Goal: Information Seeking & Learning: Learn about a topic

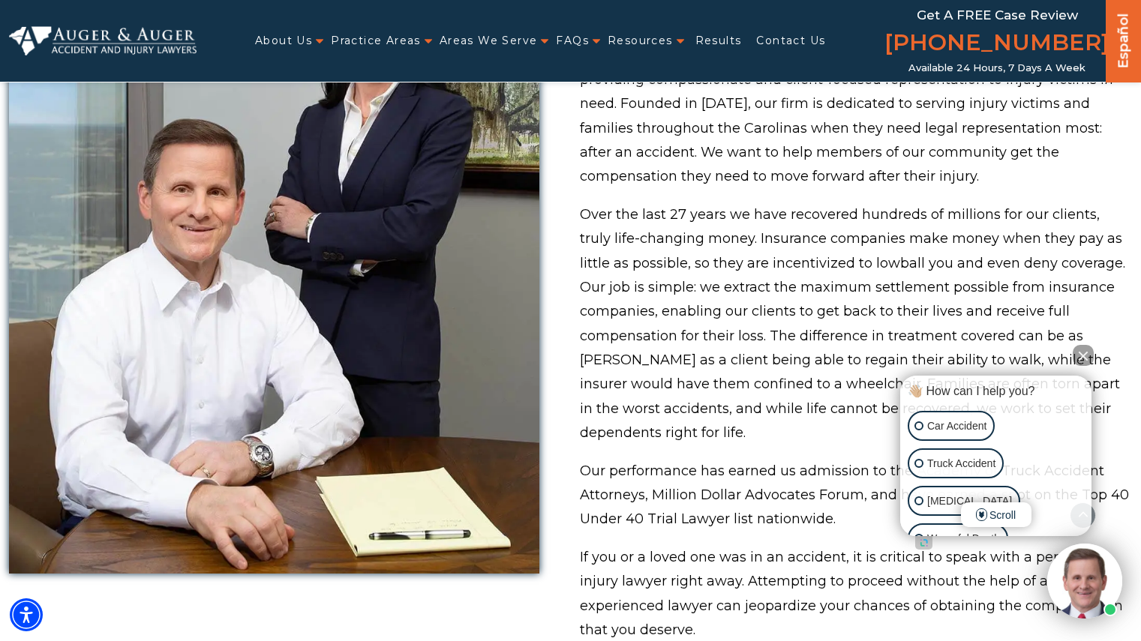
scroll to position [787, 0]
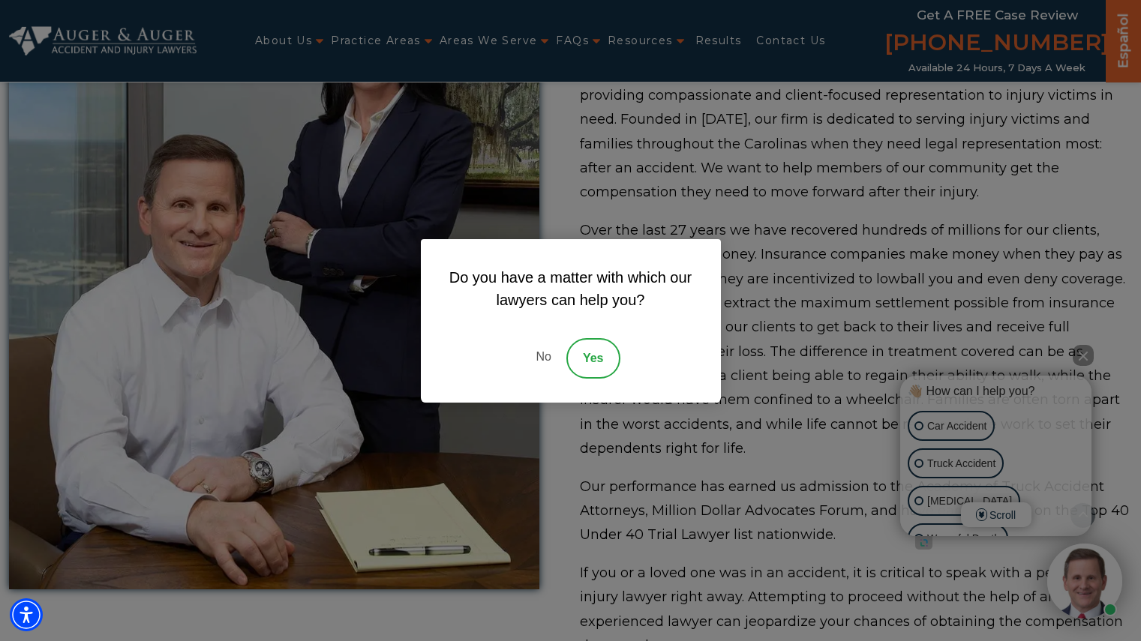
click at [549, 359] on link "No" at bounding box center [542, 358] width 45 height 40
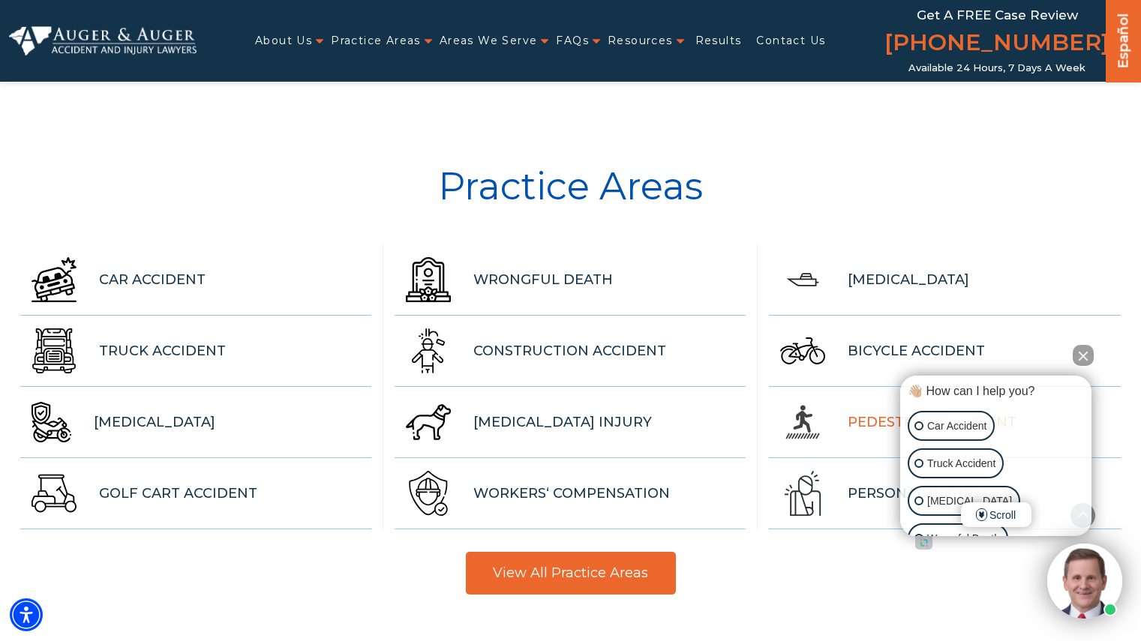
scroll to position [3953, 0]
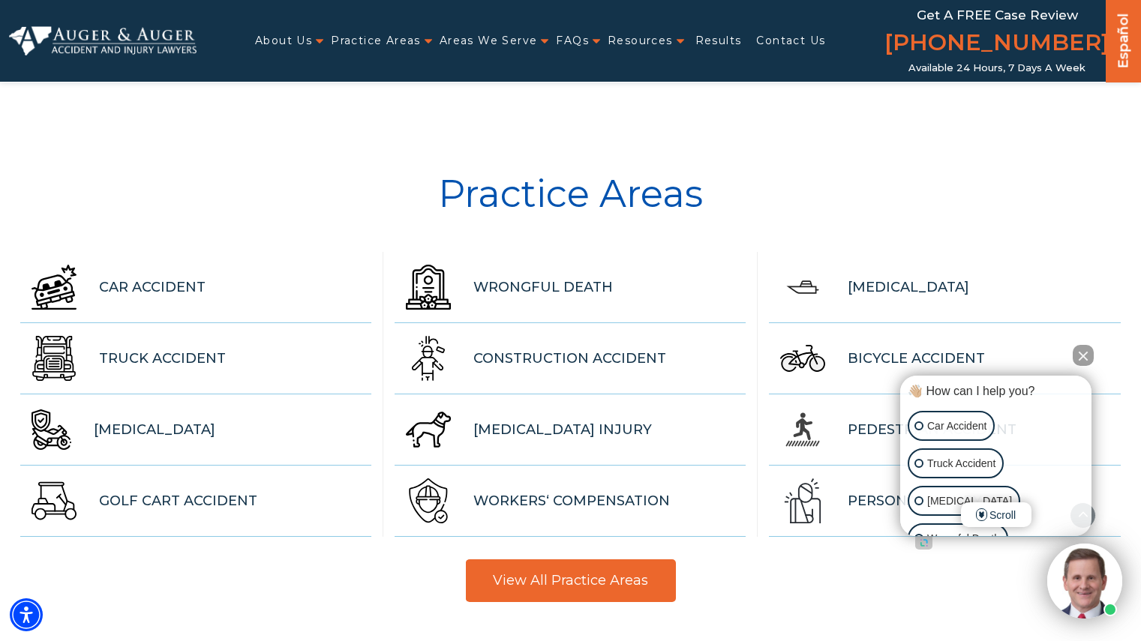
click at [153, 137] on div "Practice Areas" at bounding box center [570, 194] width 1141 height 115
click at [215, 418] on span "[MEDICAL_DATA]" at bounding box center [154, 430] width 121 height 24
